Goal: Task Accomplishment & Management: Manage account settings

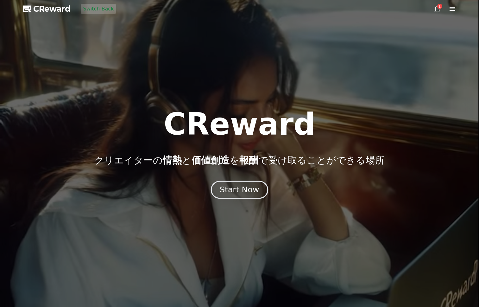
click at [234, 187] on div "Start Now" at bounding box center [239, 189] width 39 height 11
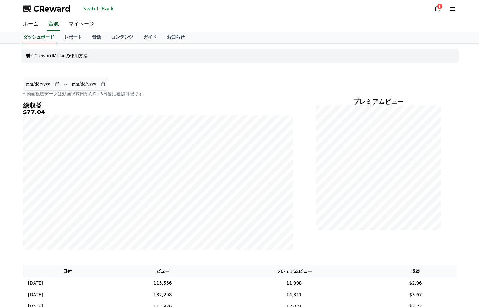
click at [84, 26] on link "マイページ" at bounding box center [81, 24] width 35 height 13
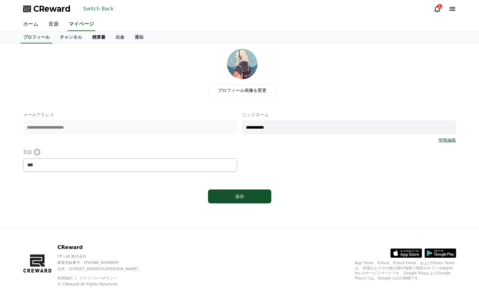
click at [98, 37] on link "精算書" at bounding box center [98, 37] width 23 height 12
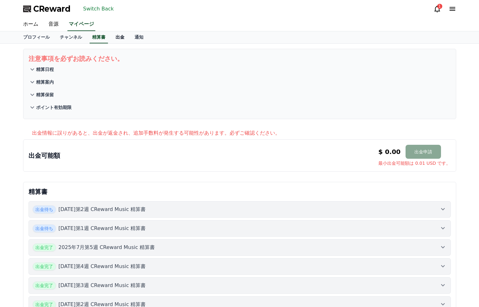
click at [119, 38] on link "出金" at bounding box center [119, 37] width 19 height 12
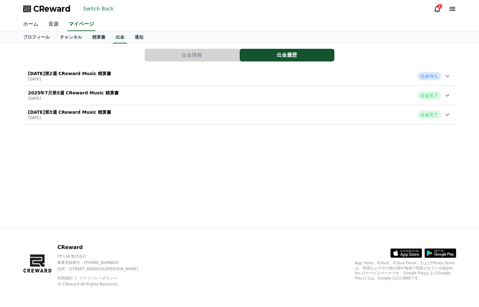
click at [180, 52] on button "出金情報" at bounding box center [192, 55] width 95 height 13
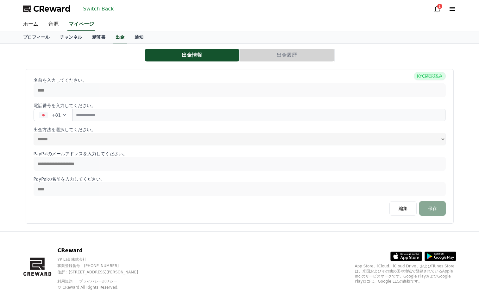
click at [113, 60] on div "出金情報 出金履歴" at bounding box center [239, 55] width 433 height 13
click at [100, 7] on button "Switch Back" at bounding box center [99, 9] width 36 height 10
